Goal: Task Accomplishment & Management: Manage account settings

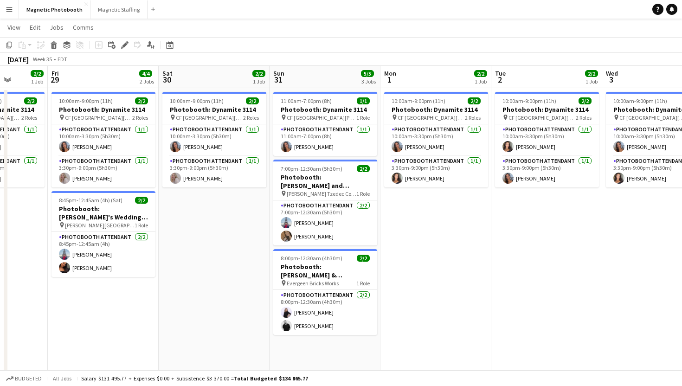
scroll to position [19, 0]
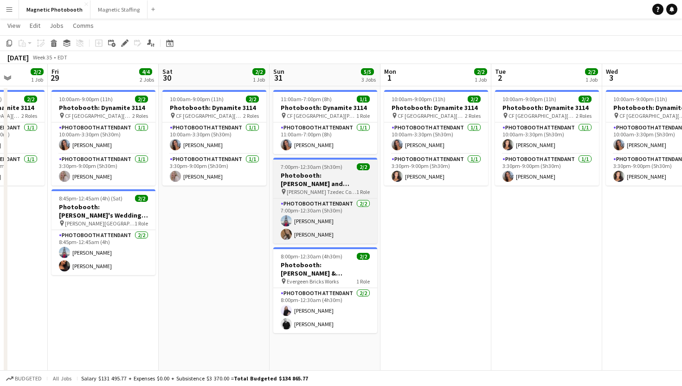
click at [348, 183] on h3 "Photobooth: [PERSON_NAME] and [PERSON_NAME]'s Wedding - 3117" at bounding box center [325, 179] width 104 height 17
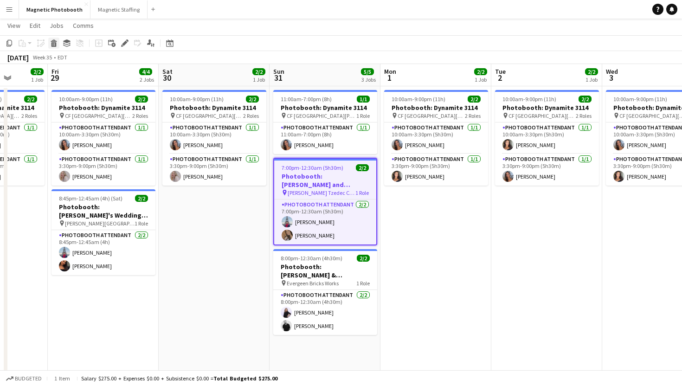
click at [53, 42] on icon at bounding box center [53, 44] width 5 height 5
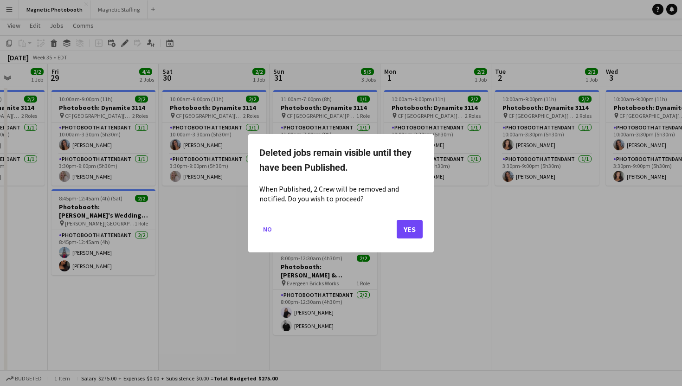
click at [391, 231] on mat-dialog-actions "No Yes" at bounding box center [340, 231] width 163 height 39
click at [401, 232] on button "Yes" at bounding box center [410, 228] width 26 height 19
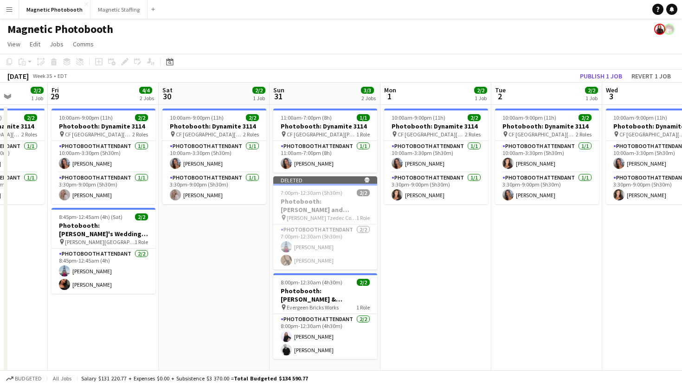
scroll to position [19, 0]
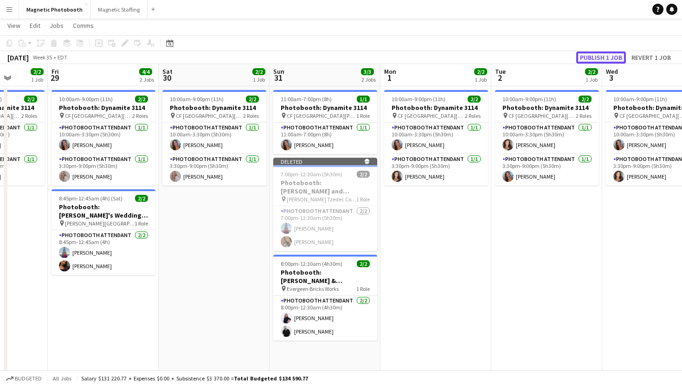
click at [597, 58] on button "Publish 1 job" at bounding box center [601, 57] width 50 height 12
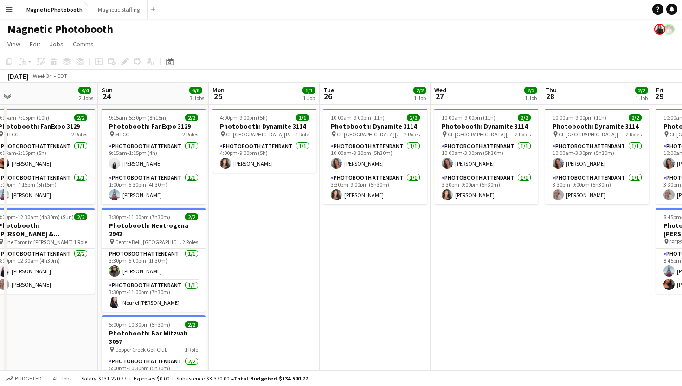
scroll to position [0, 367]
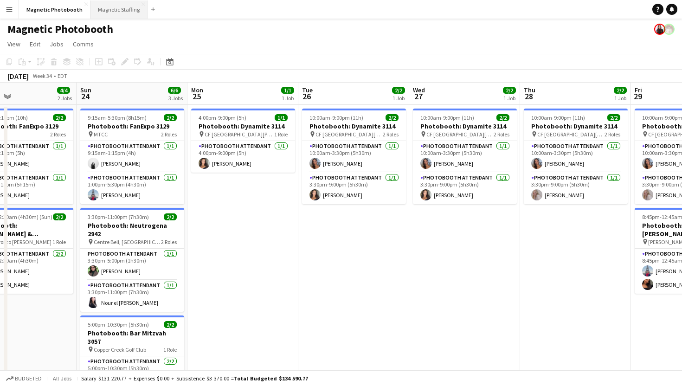
click at [118, 13] on button "Magnetic Staffing Close" at bounding box center [118, 9] width 57 height 18
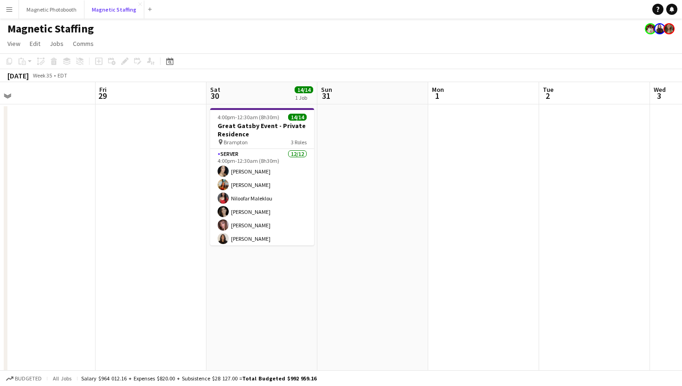
scroll to position [0, 347]
click at [53, 12] on button "Magnetic Photobooth Close" at bounding box center [51, 9] width 65 height 18
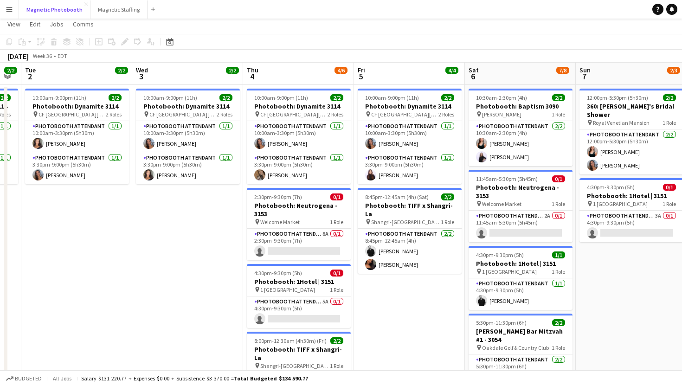
scroll to position [30, 0]
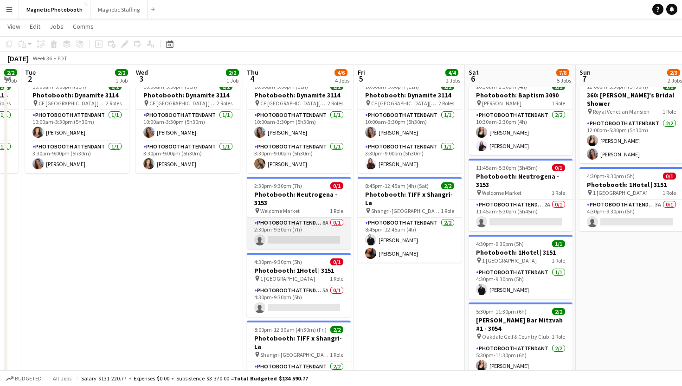
click at [292, 235] on app-card-role "Photobooth Attendant 8A 0/1 2:30pm-9:30pm (7h) single-neutral-actions" at bounding box center [299, 234] width 104 height 32
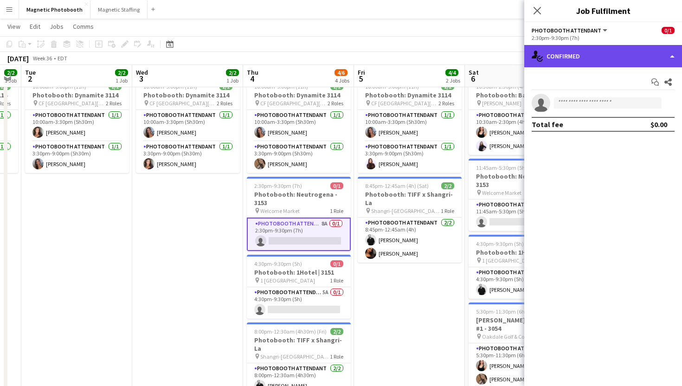
click at [548, 58] on div "single-neutral-actions-check-2 Confirmed" at bounding box center [603, 56] width 158 height 22
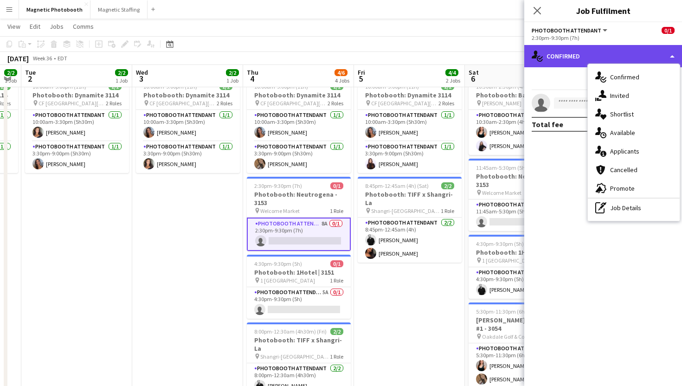
click at [548, 58] on div "single-neutral-actions-check-2 Confirmed" at bounding box center [603, 56] width 158 height 22
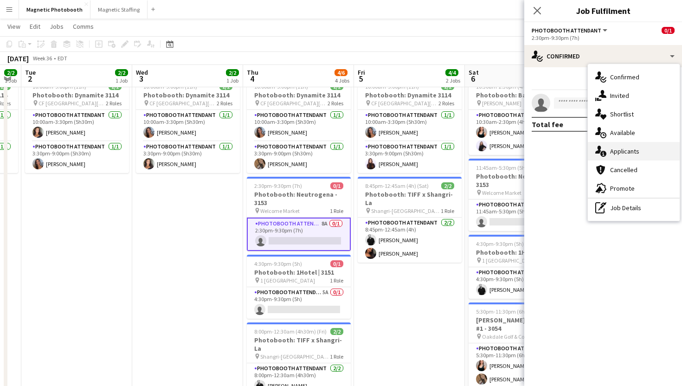
click at [613, 155] on div "single-neutral-actions-information Applicants" at bounding box center [634, 151] width 92 height 19
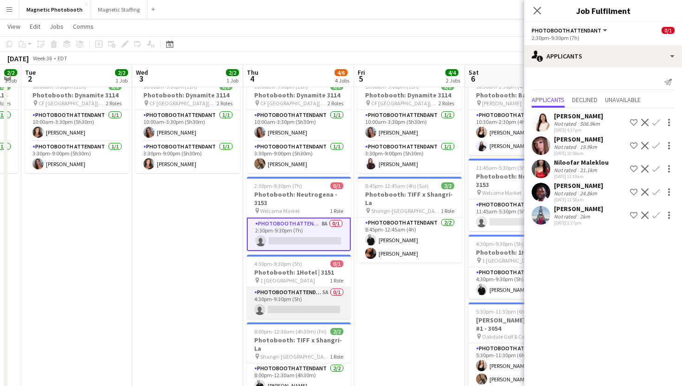
click at [329, 310] on app-card-role "Photobooth Attendant 5A 0/1 4:30pm-9:30pm (5h) single-neutral-actions" at bounding box center [299, 303] width 104 height 32
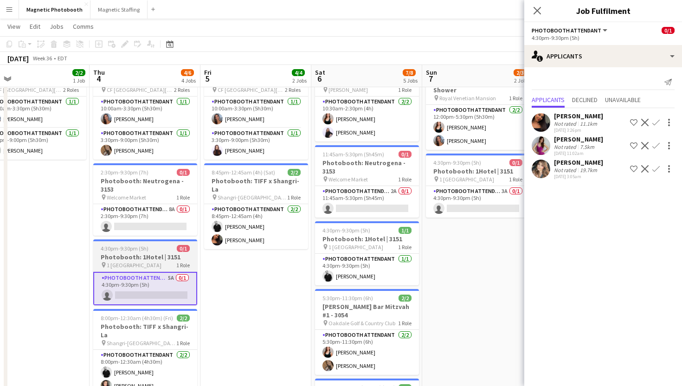
scroll to position [38, 0]
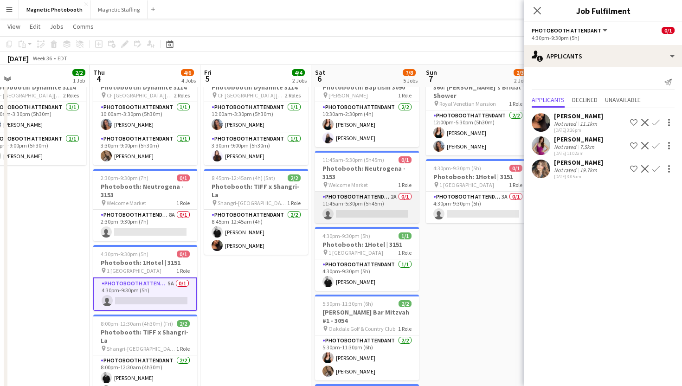
click at [365, 210] on app-card-role "Photobooth Attendant 2A 0/1 11:45am-5:30pm (5h45m) single-neutral-actions" at bounding box center [367, 208] width 104 height 32
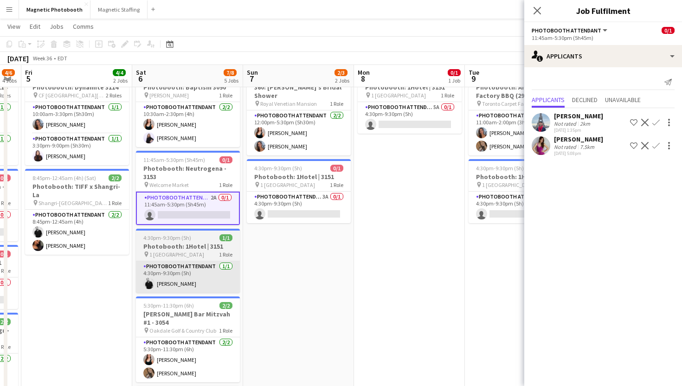
scroll to position [0, 324]
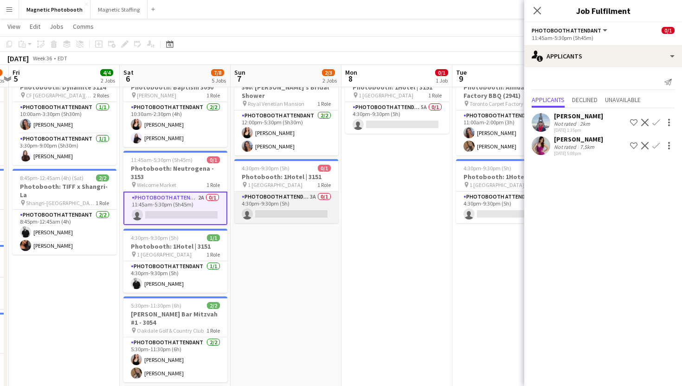
click at [299, 202] on app-card-role "Photobooth Attendant 3A 0/1 4:30pm-9:30pm (5h) single-neutral-actions" at bounding box center [286, 208] width 104 height 32
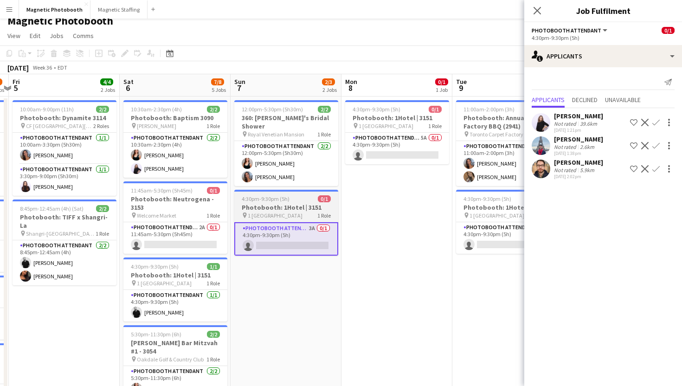
scroll to position [0, 0]
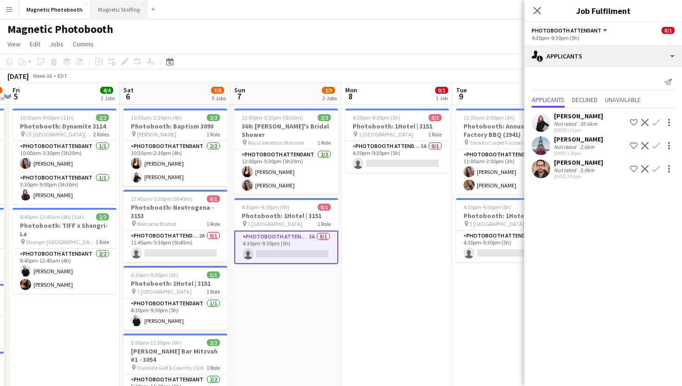
click at [125, 9] on button "Magnetic Staffing Close" at bounding box center [118, 9] width 57 height 18
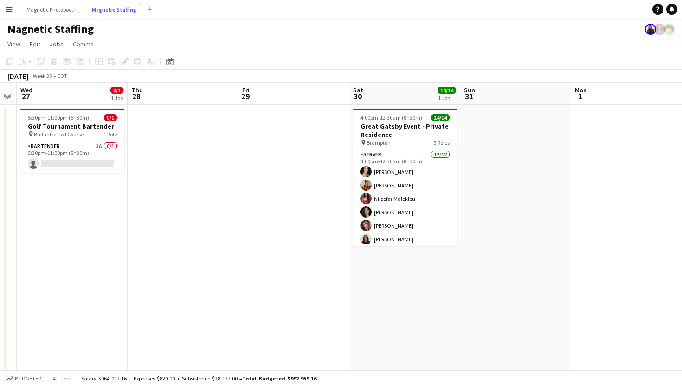
scroll to position [0, 428]
click at [57, 10] on button "Magnetic Photobooth Close" at bounding box center [51, 9] width 65 height 18
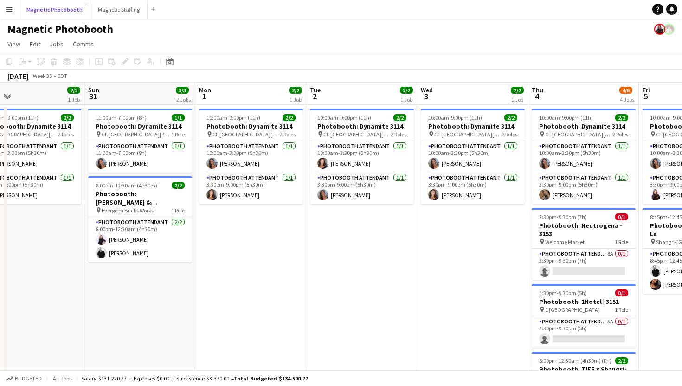
scroll to position [0, 363]
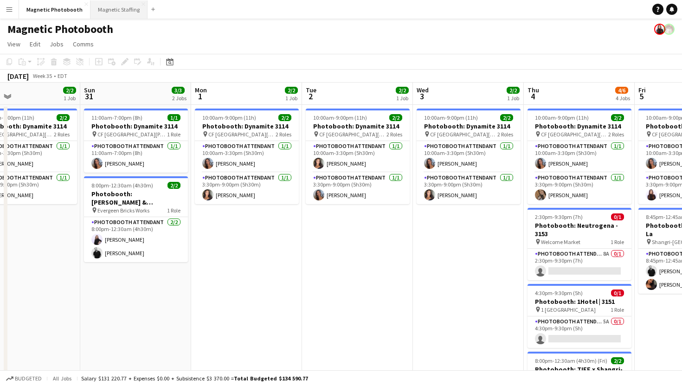
click at [109, 9] on button "Magnetic Staffing Close" at bounding box center [118, 9] width 57 height 18
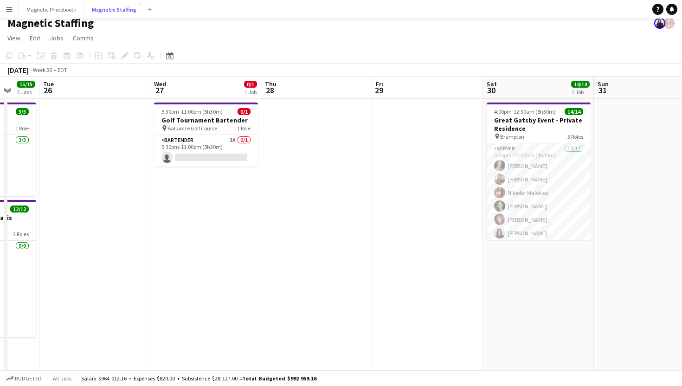
scroll to position [3, 0]
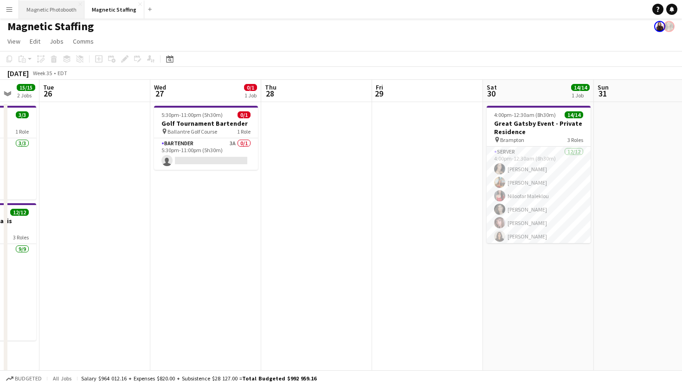
click at [63, 9] on button "Magnetic Photobooth Close" at bounding box center [51, 9] width 65 height 18
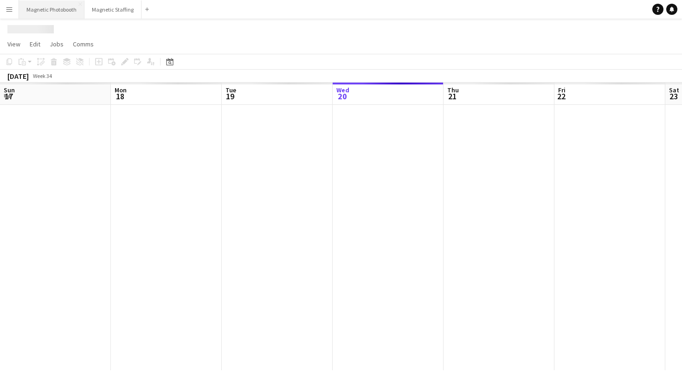
click at [63, 9] on button "Magnetic Photobooth Close" at bounding box center [51, 9] width 65 height 18
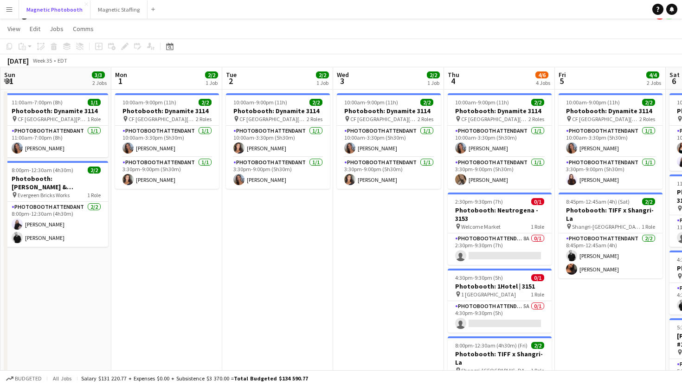
scroll to position [0, 445]
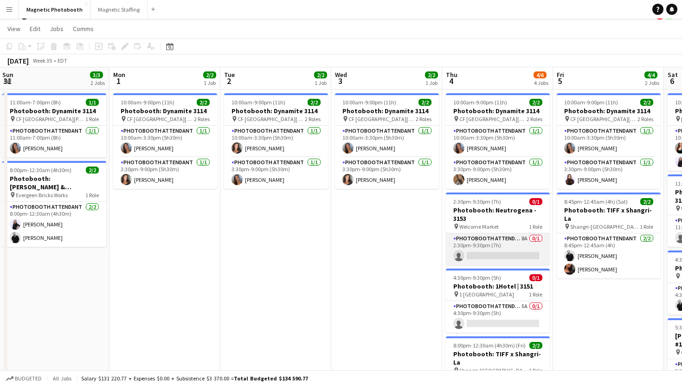
click at [467, 251] on app-card-role "Photobooth Attendant 8A 0/1 2:30pm-9:30pm (7h) single-neutral-actions" at bounding box center [498, 249] width 104 height 32
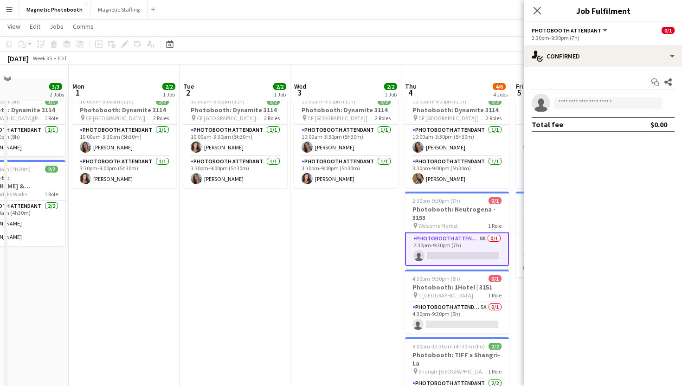
scroll to position [56, 0]
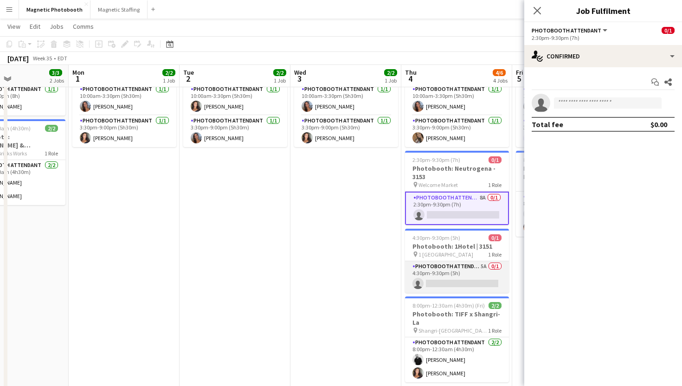
click at [433, 277] on app-card-role "Photobooth Attendant 5A 0/1 4:30pm-9:30pm (5h) single-neutral-actions" at bounding box center [457, 277] width 104 height 32
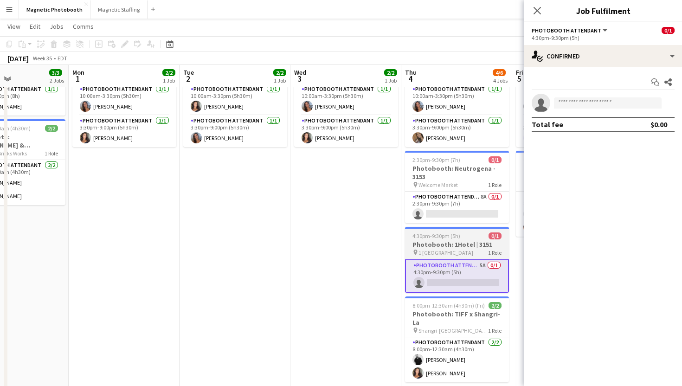
click at [432, 248] on h3 "Photobooth: 1Hotel | 3151" at bounding box center [457, 244] width 104 height 8
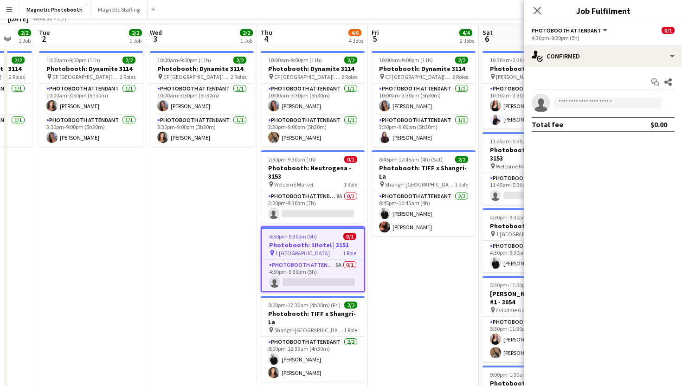
scroll to position [0, 0]
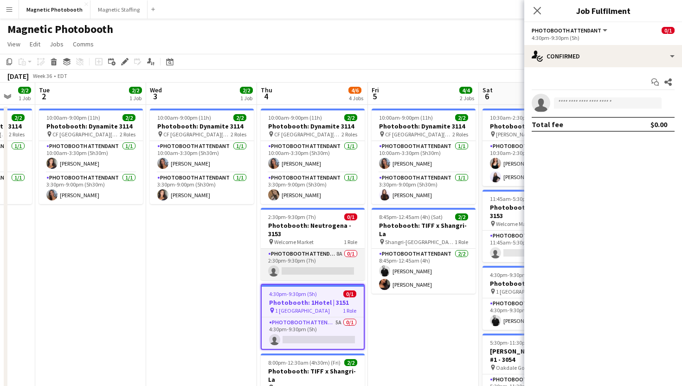
click at [321, 263] on app-card-role "Photobooth Attendant 8A 0/1 2:30pm-9:30pm (7h) single-neutral-actions" at bounding box center [313, 265] width 104 height 32
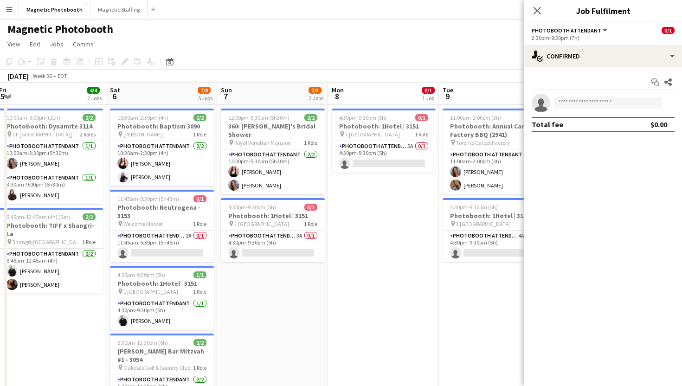
scroll to position [0, 336]
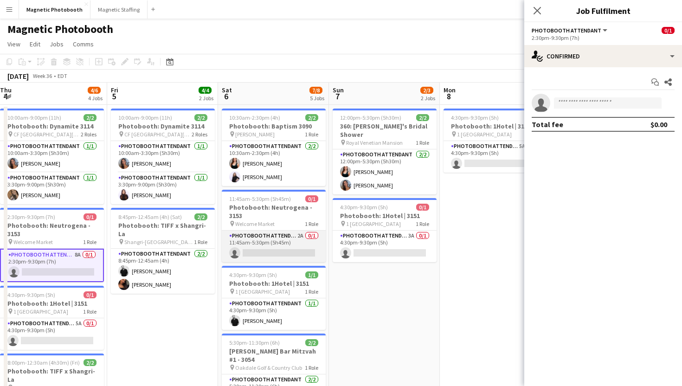
click at [292, 247] on app-card-role "Photobooth Attendant 2A 0/1 11:45am-5:30pm (5h45m) single-neutral-actions" at bounding box center [274, 247] width 104 height 32
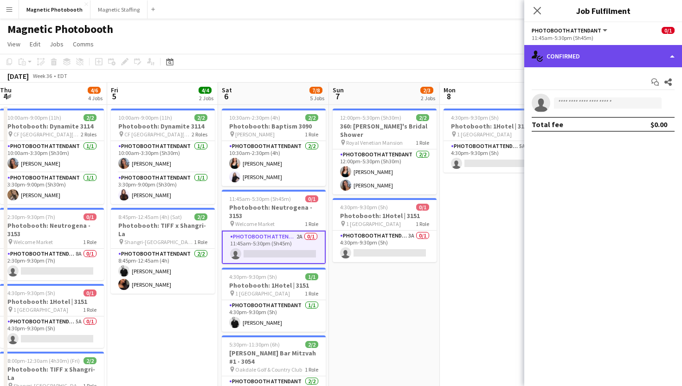
click at [587, 55] on div "single-neutral-actions-check-2 Confirmed" at bounding box center [603, 56] width 158 height 22
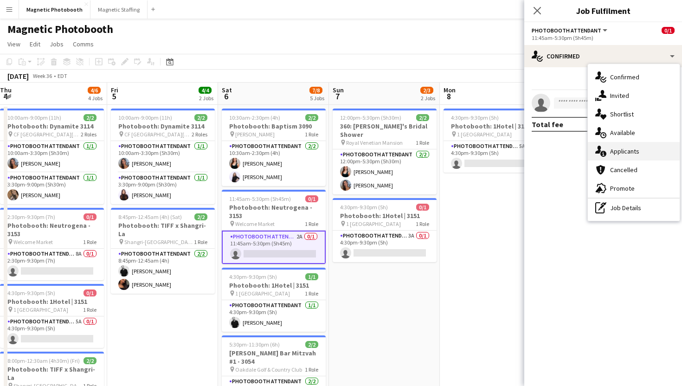
click at [616, 152] on div "single-neutral-actions-information Applicants" at bounding box center [634, 151] width 92 height 19
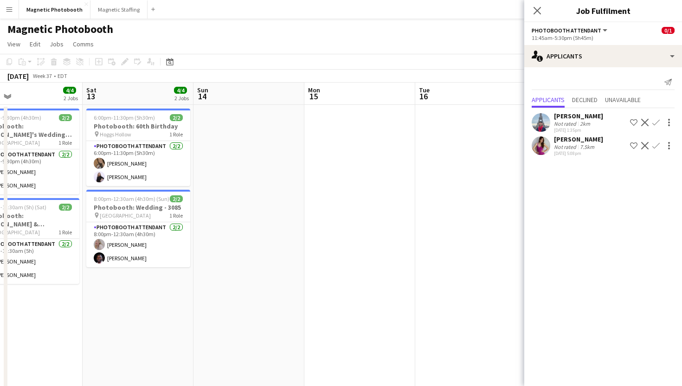
scroll to position [0, 284]
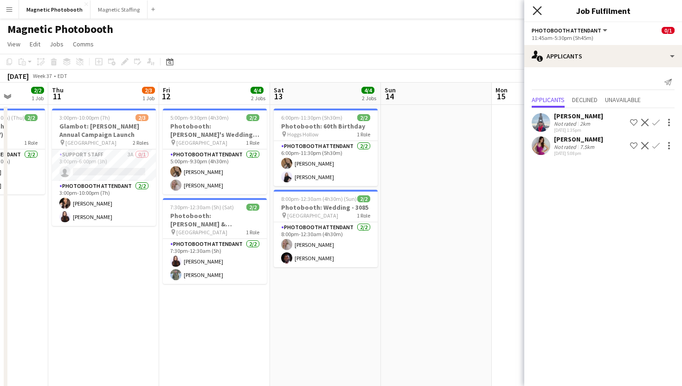
click at [537, 9] on icon "Close pop-in" at bounding box center [537, 10] width 9 height 9
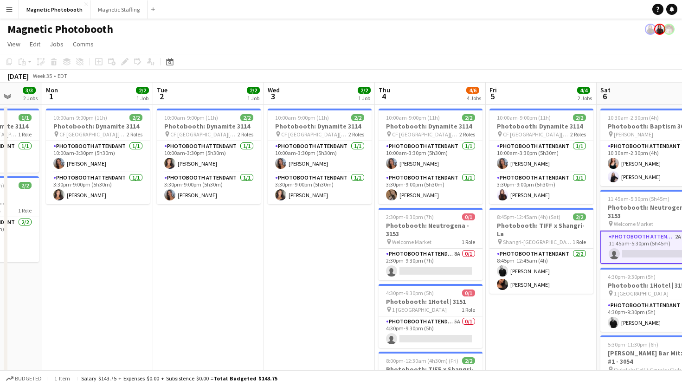
scroll to position [0, 290]
click at [164, 268] on app-date-cell "10:00am-9:00pm (11h) 2/2 Photobooth: Dynamite 3114 pin [GEOGRAPHIC_DATA][PERSON…" at bounding box center [209, 326] width 111 height 443
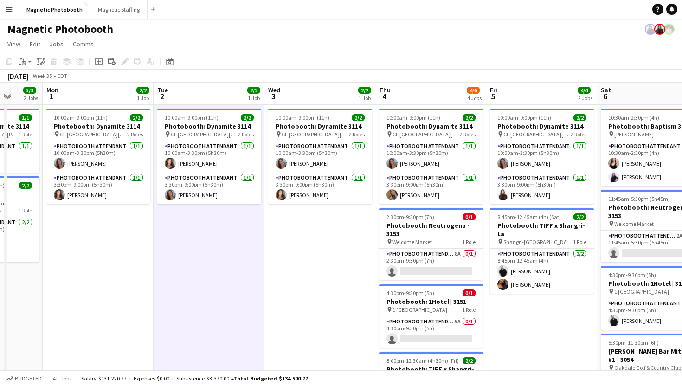
click at [411, 15] on app-navbar "Menu Boards Boards Boards All jobs Status Workforce Workforce My Workforce Recr…" at bounding box center [341, 9] width 682 height 19
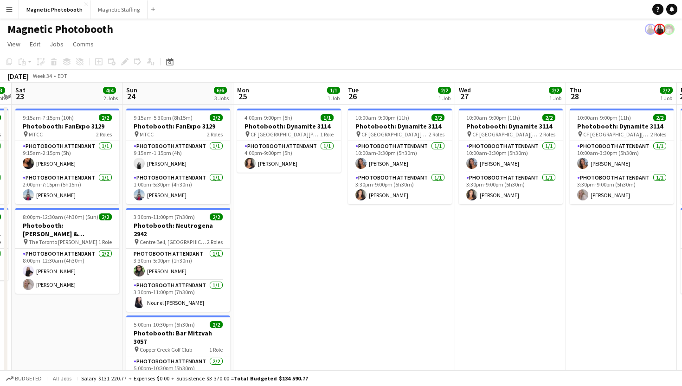
scroll to position [0, 253]
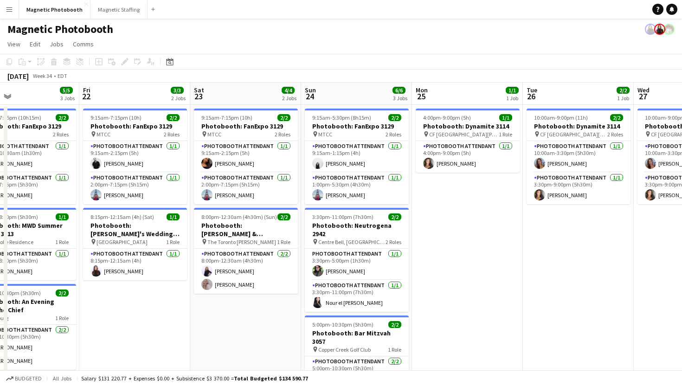
drag, startPoint x: 415, startPoint y: 277, endPoint x: 443, endPoint y: 298, distance: 35.2
click at [442, 296] on app-calendar-viewport "Tue 19 1/1 1 Job Wed 20 2/2 2 Jobs Thu 21 5/5 3 Jobs Fri 22 3/3 2 Jobs Sat 23 4…" at bounding box center [341, 315] width 682 height 465
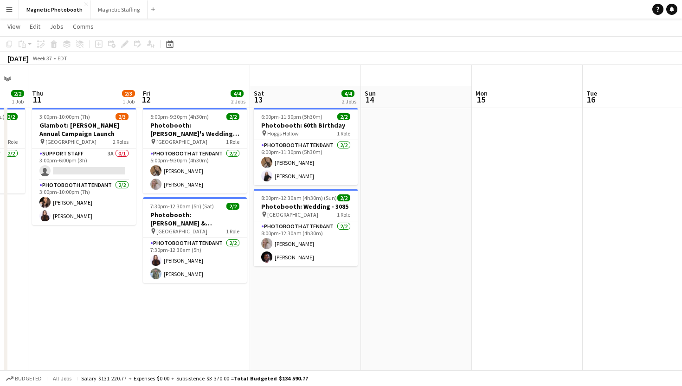
scroll to position [45, 0]
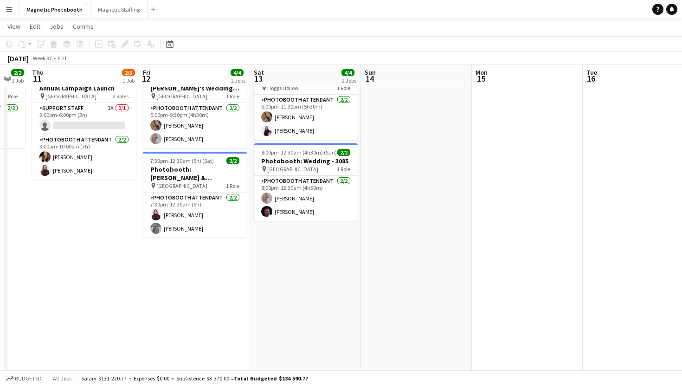
click at [315, 279] on app-date-cell "6:00pm-11:30pm (5h30m) 2/2 Photobooth: 60th Birthday pin Hoggs Hollow 1 Role Ph…" at bounding box center [305, 279] width 111 height 443
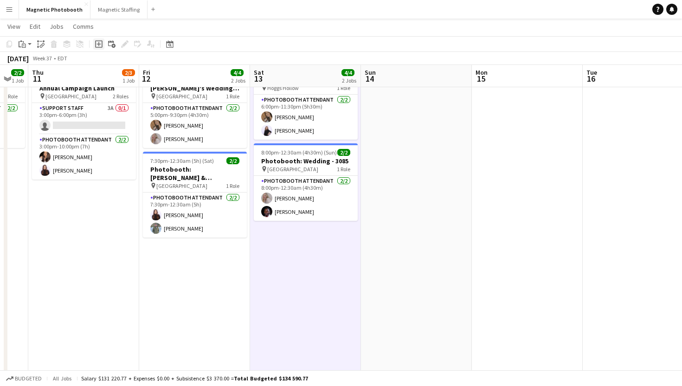
click at [99, 45] on icon at bounding box center [98, 44] width 4 height 4
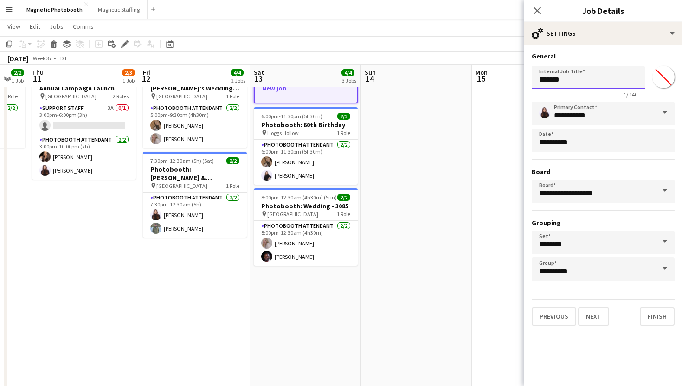
click at [595, 77] on input "*******" at bounding box center [588, 77] width 113 height 23
paste input "**********"
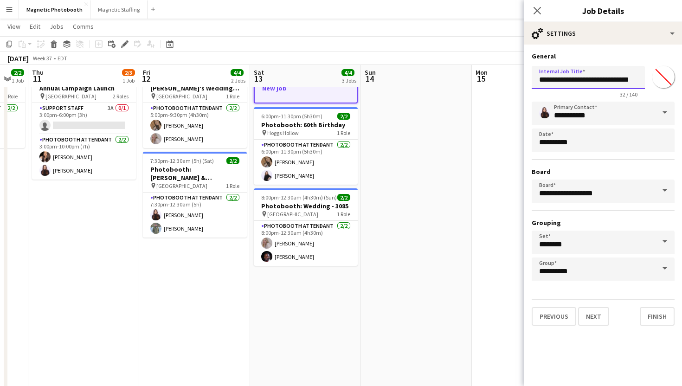
click at [622, 83] on input "**********" at bounding box center [588, 77] width 113 height 23
drag, startPoint x: 631, startPoint y: 78, endPoint x: 647, endPoint y: 81, distance: 16.5
click at [647, 81] on div "**********" at bounding box center [603, 80] width 143 height 36
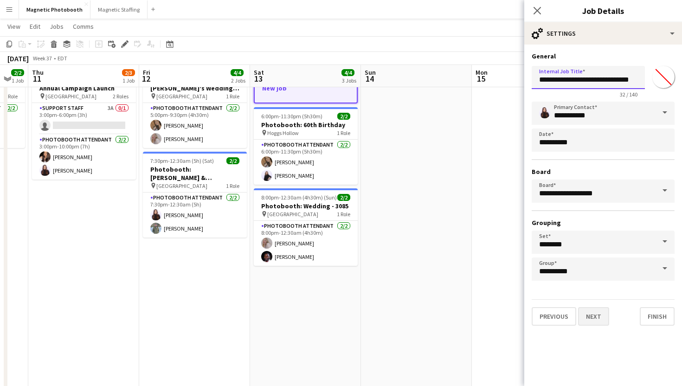
type input "**********"
click at [589, 322] on button "Next" at bounding box center [593, 316] width 31 height 19
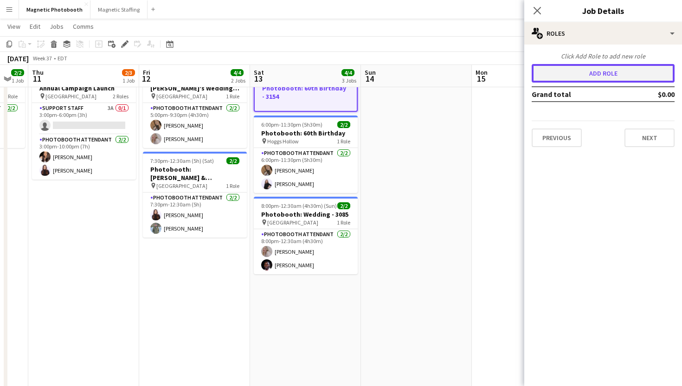
click at [593, 70] on button "Add role" at bounding box center [603, 73] width 143 height 19
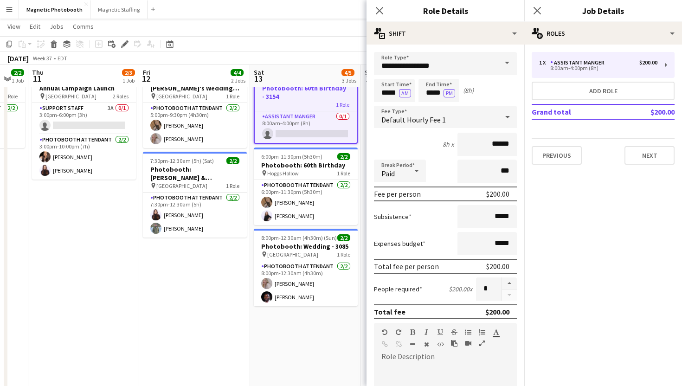
click at [505, 64] on span at bounding box center [506, 63] width 19 height 22
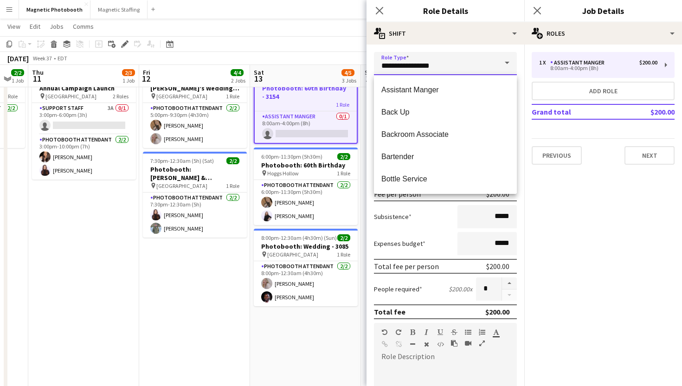
click at [474, 72] on input "**********" at bounding box center [445, 63] width 143 height 23
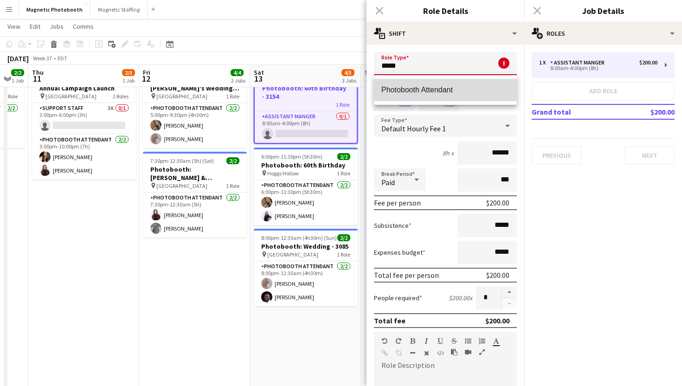
click at [456, 87] on span "Photobooth Attendant" at bounding box center [445, 89] width 128 height 9
type input "**********"
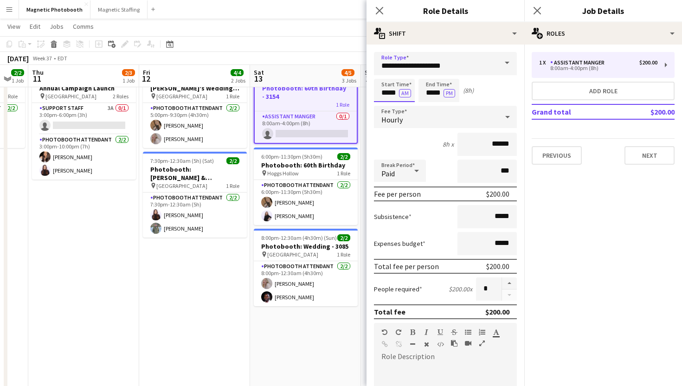
click at [385, 94] on input "*****" at bounding box center [394, 90] width 41 height 23
click at [392, 110] on div at bounding box center [385, 106] width 19 height 9
type input "*****"
click at [392, 110] on div at bounding box center [385, 106] width 19 height 9
click at [403, 95] on button "AM" at bounding box center [405, 93] width 12 height 8
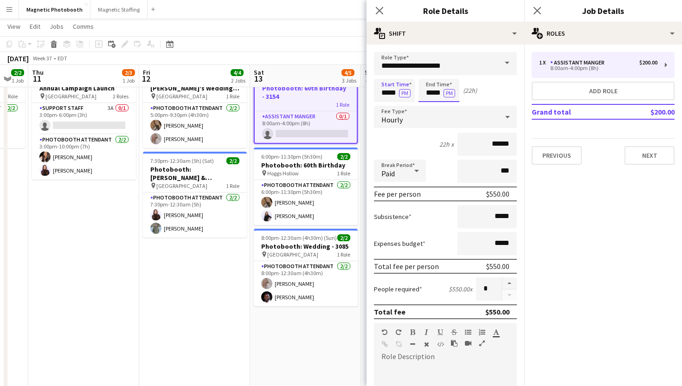
click at [430, 96] on input "*****" at bounding box center [438, 90] width 41 height 23
click at [430, 107] on div at bounding box center [429, 106] width 19 height 9
click at [430, 74] on div at bounding box center [429, 74] width 19 height 9
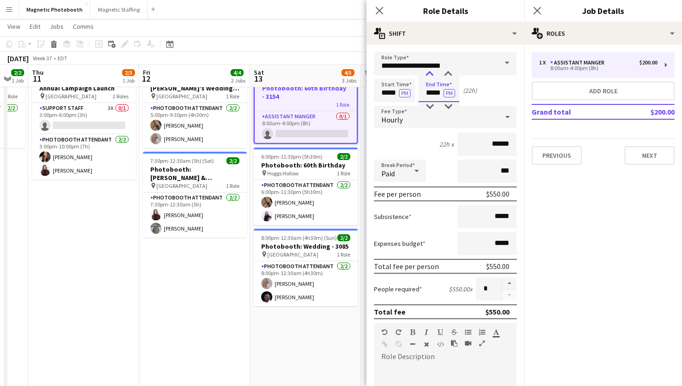
click at [430, 74] on div at bounding box center [429, 74] width 19 height 9
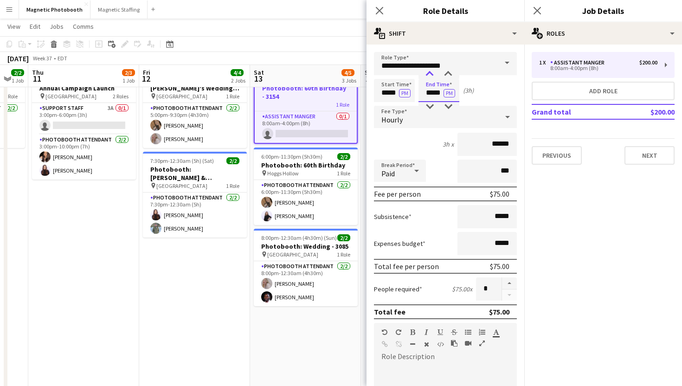
click at [430, 74] on div at bounding box center [429, 74] width 19 height 9
click at [447, 73] on div at bounding box center [448, 74] width 19 height 9
type input "*****"
click at [446, 72] on div at bounding box center [448, 74] width 19 height 9
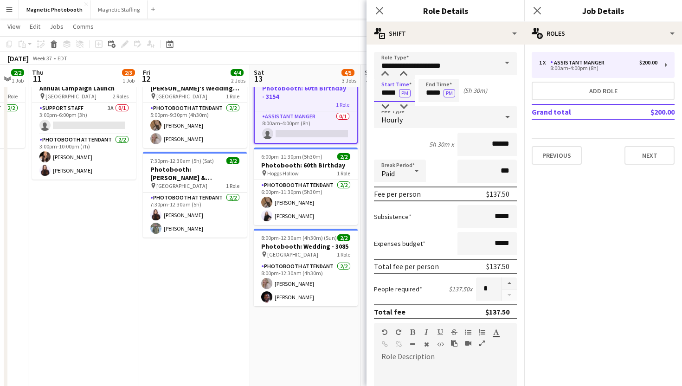
click at [374, 96] on input "*****" at bounding box center [394, 90] width 41 height 23
click at [383, 108] on div at bounding box center [385, 106] width 19 height 9
click at [403, 75] on div at bounding box center [403, 74] width 19 height 9
type input "*****"
click at [403, 75] on div at bounding box center [403, 74] width 19 height 9
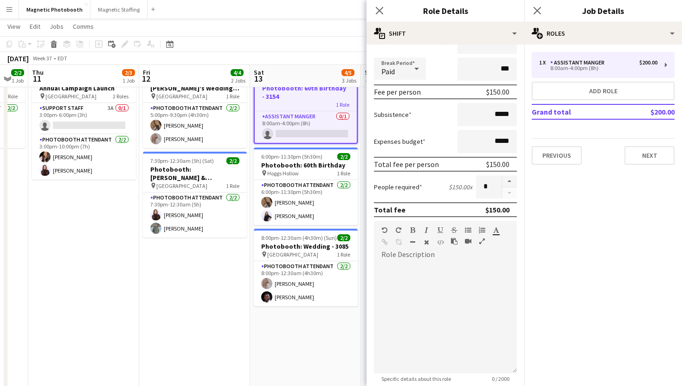
scroll to position [103, 0]
click at [451, 270] on div at bounding box center [445, 316] width 143 height 111
click at [468, 274] on div "**********" at bounding box center [445, 316] width 143 height 111
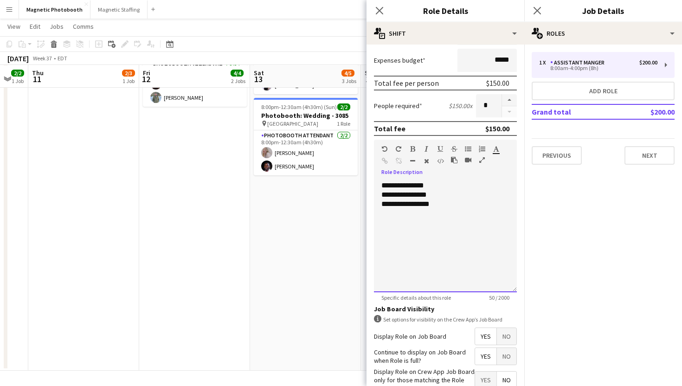
scroll to position [242, 0]
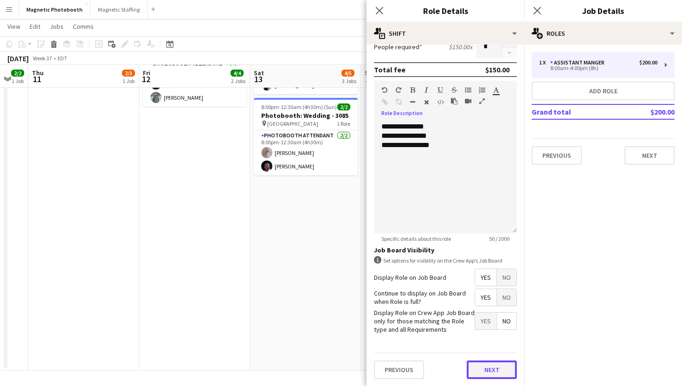
click at [507, 371] on button "Next" at bounding box center [492, 369] width 50 height 19
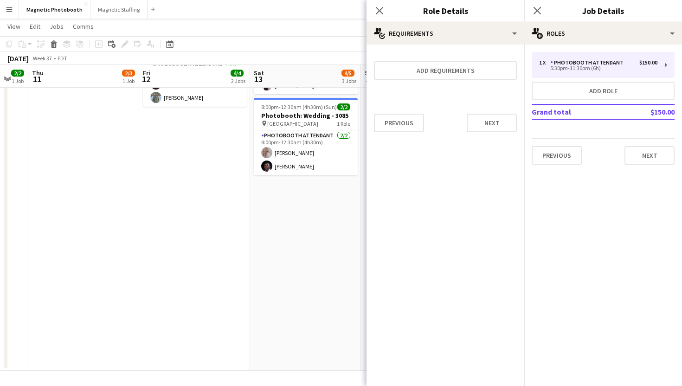
scroll to position [0, 0]
click at [642, 161] on button "Next" at bounding box center [649, 155] width 50 height 19
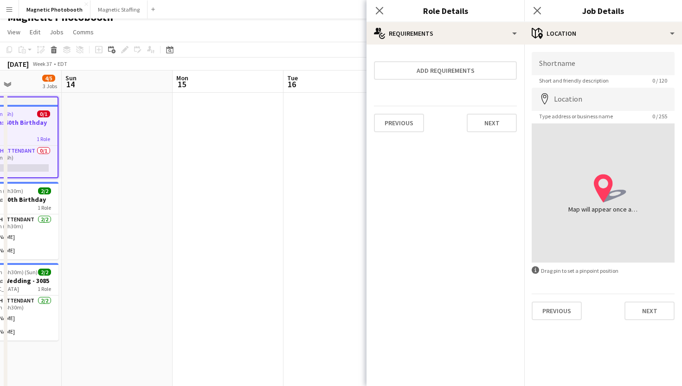
scroll to position [0, 219]
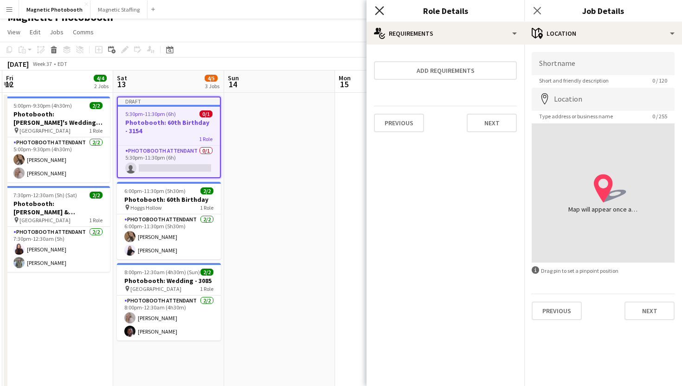
click at [380, 13] on icon "Close pop-in" at bounding box center [379, 10] width 9 height 9
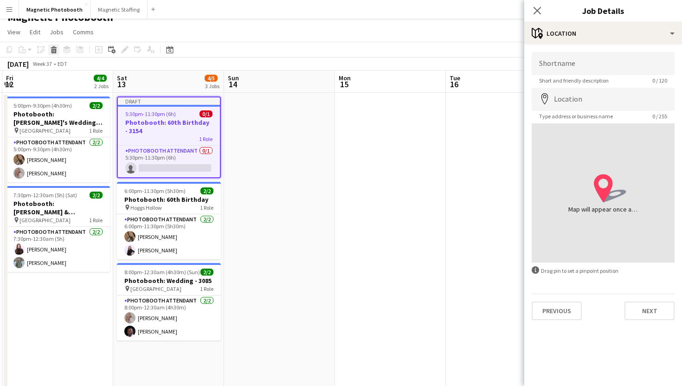
click at [54, 53] on div "Delete" at bounding box center [53, 49] width 11 height 11
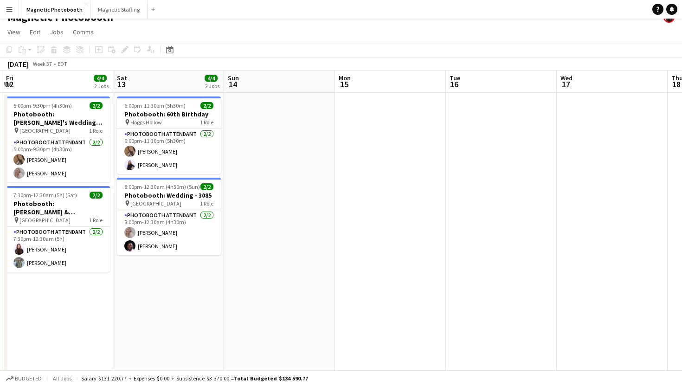
click at [525, 34] on app-page-menu "View Day view expanded Day view collapsed Month view Date picker Jump to [DATE]…" at bounding box center [341, 33] width 682 height 18
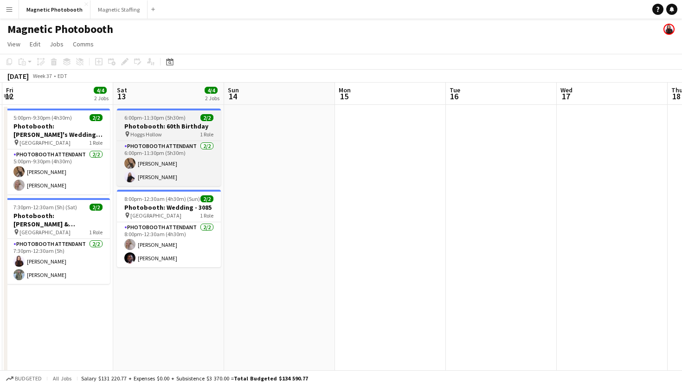
click at [175, 117] on span "6:00pm-11:30pm (5h30m)" at bounding box center [154, 117] width 61 height 7
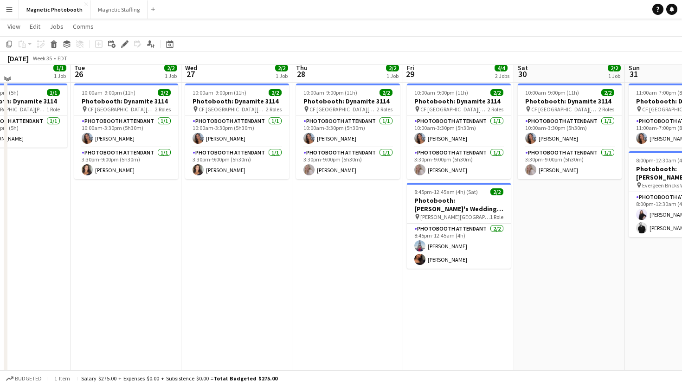
scroll to position [19, 0]
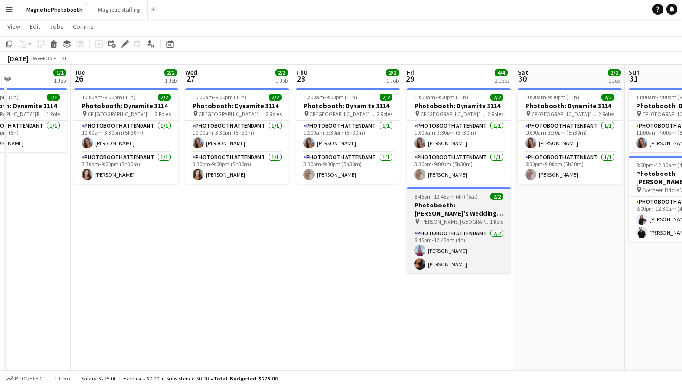
click at [475, 210] on h3 "Photobooth: [PERSON_NAME]'s Wedding (3134)" at bounding box center [459, 209] width 104 height 17
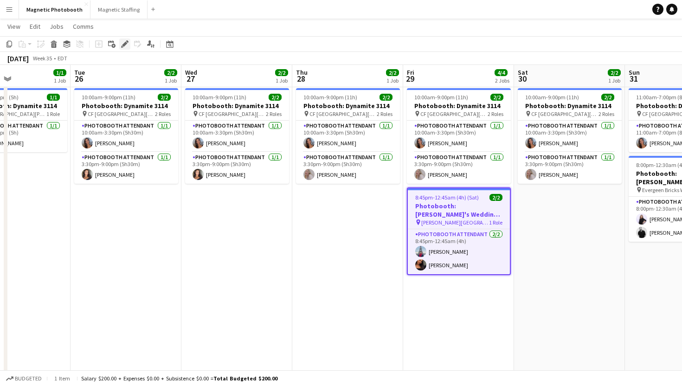
click at [122, 46] on icon "Edit" at bounding box center [124, 43] width 7 height 7
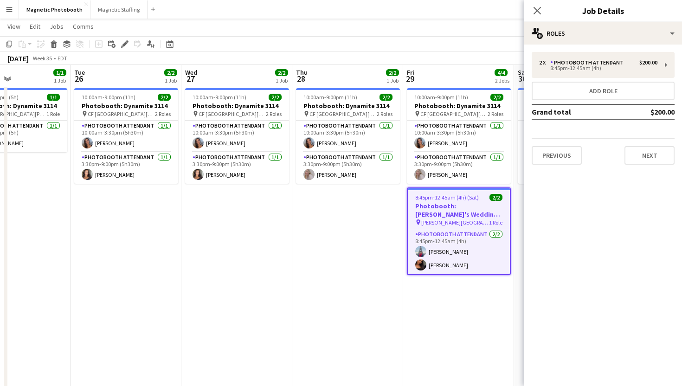
click at [642, 167] on div "2 x Photobooth Attendant $200.00 8:45pm-12:45am (4h) Add role Grand total $200.…" at bounding box center [603, 109] width 158 height 128
click at [643, 159] on button "Next" at bounding box center [649, 155] width 50 height 19
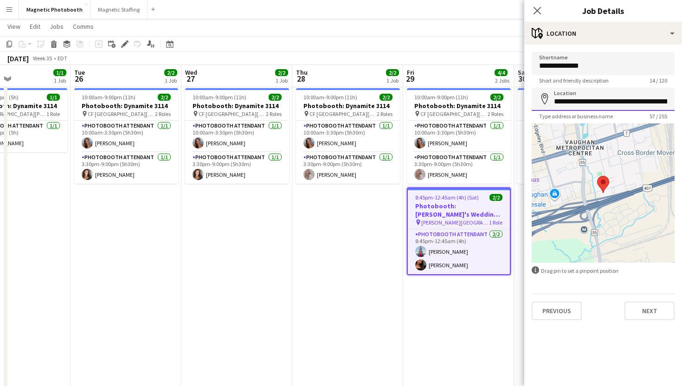
click at [630, 99] on input "**********" at bounding box center [603, 99] width 143 height 23
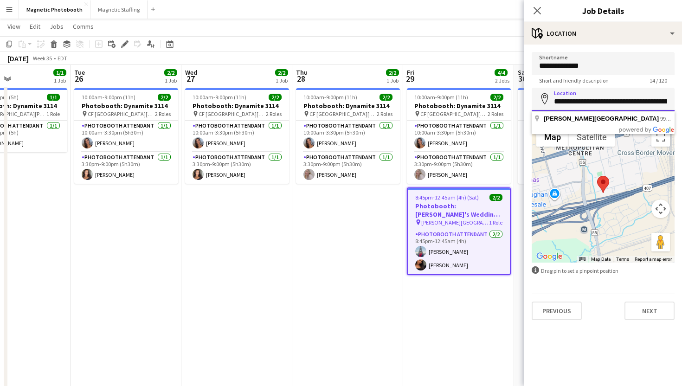
click at [630, 99] on input "**********" at bounding box center [603, 99] width 143 height 23
click at [539, 9] on icon "Close pop-in" at bounding box center [537, 10] width 9 height 9
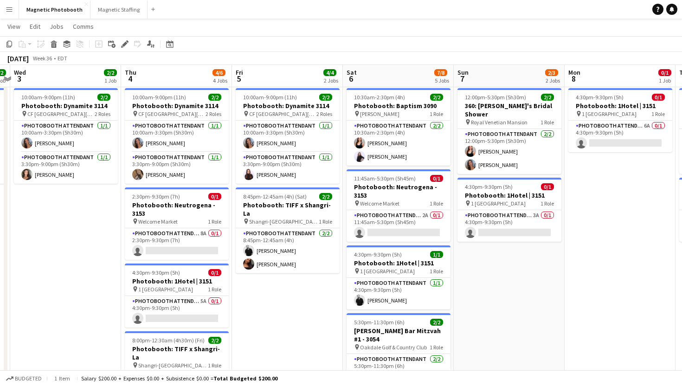
scroll to position [0, 243]
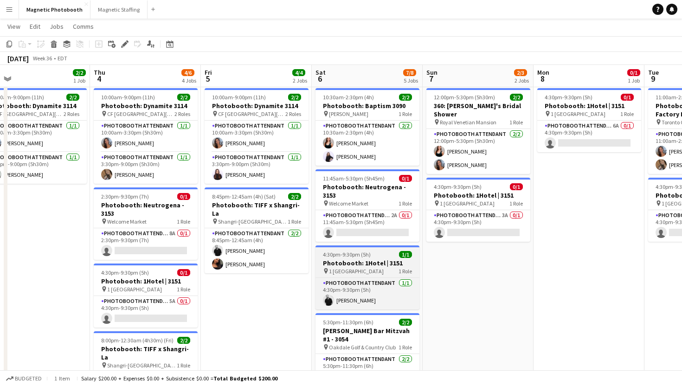
click at [340, 246] on div at bounding box center [367, 246] width 104 height 2
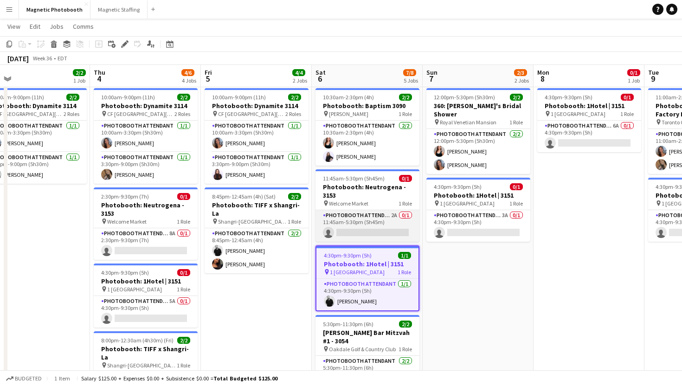
click at [351, 233] on app-card-role "Photobooth Attendant 2A 0/1 11:45am-5:30pm (5h45m) single-neutral-actions" at bounding box center [367, 226] width 104 height 32
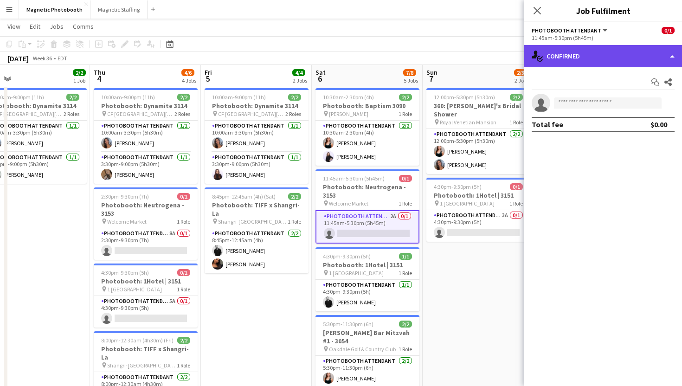
click at [549, 55] on div "single-neutral-actions-check-2 Confirmed" at bounding box center [603, 56] width 158 height 22
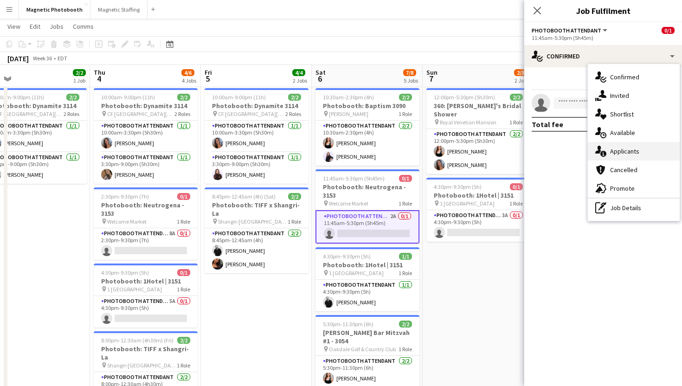
click at [612, 155] on div "single-neutral-actions-information Applicants" at bounding box center [634, 151] width 92 height 19
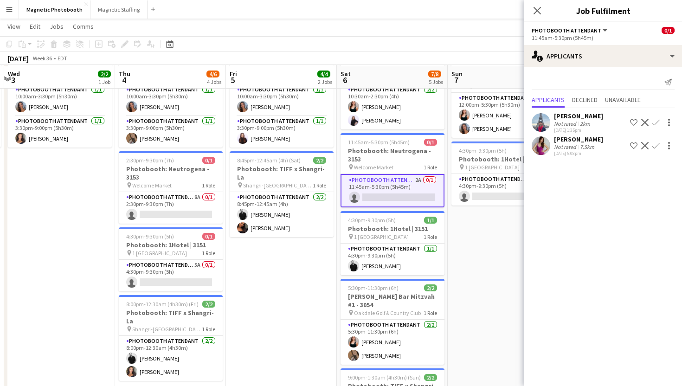
scroll to position [57, 0]
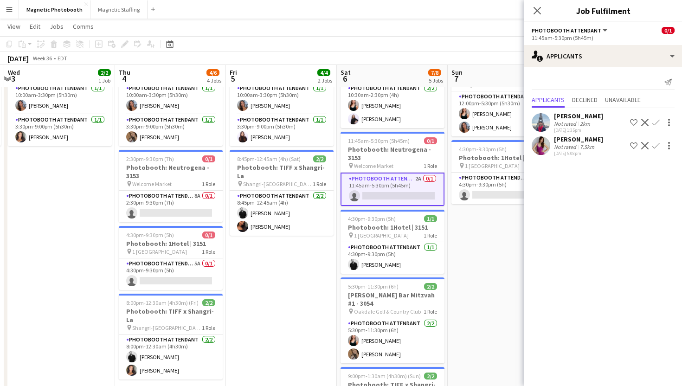
click at [176, 247] on h3 "Photobooth: 1Hotel | 3151" at bounding box center [171, 243] width 104 height 8
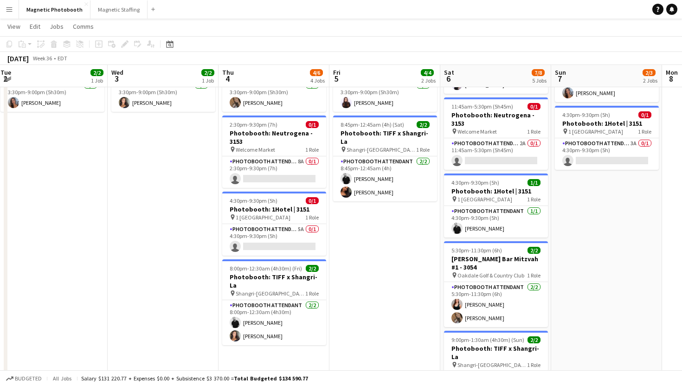
scroll to position [86, 0]
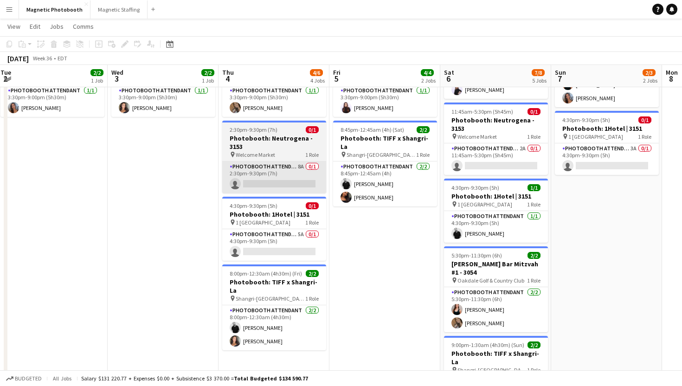
click at [283, 186] on app-card-role "Photobooth Attendant 8A 0/1 2:30pm-9:30pm (7h) single-neutral-actions" at bounding box center [274, 177] width 104 height 32
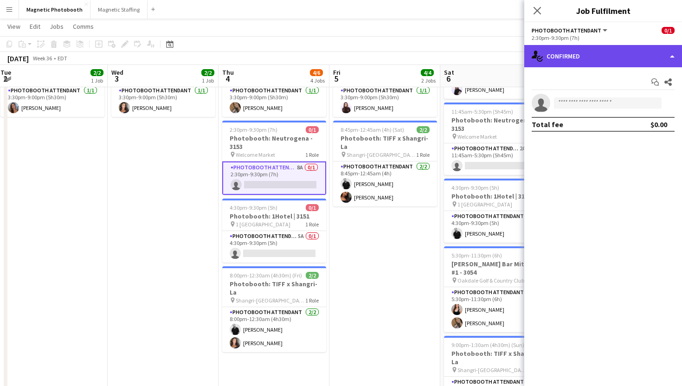
click at [590, 63] on div "single-neutral-actions-check-2 Confirmed" at bounding box center [603, 56] width 158 height 22
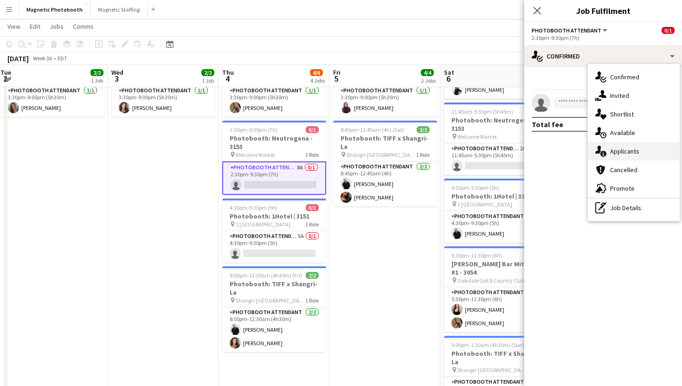
click at [608, 149] on div "single-neutral-actions-information Applicants" at bounding box center [634, 151] width 92 height 19
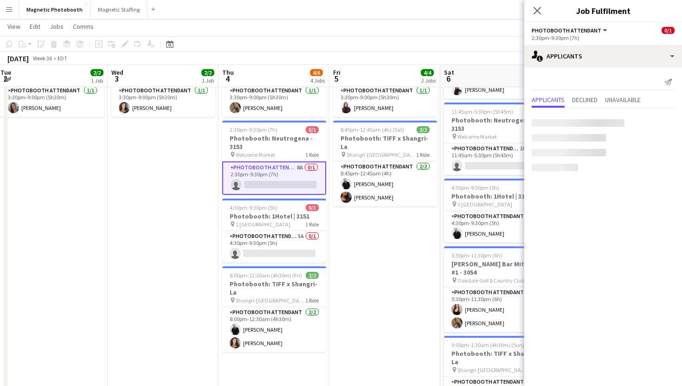
click at [608, 149] on mat-expansion-panel "users2 Applicants Send notification Applicants Declined Unavailable" at bounding box center [603, 226] width 158 height 319
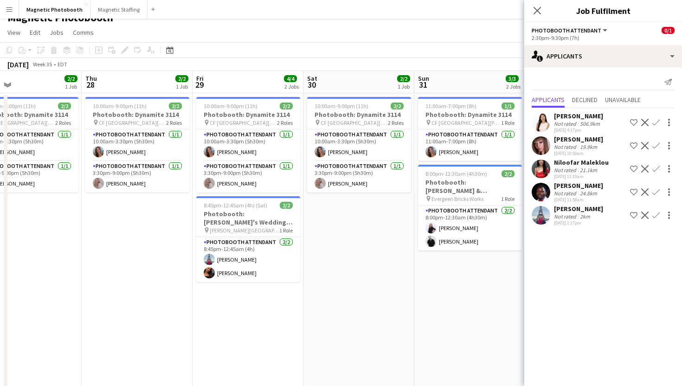
scroll to position [0, 364]
